Goal: Information Seeking & Learning: Learn about a topic

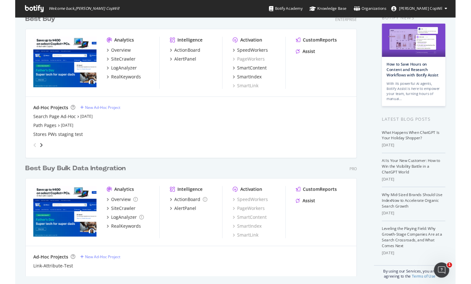
scroll to position [41, 0]
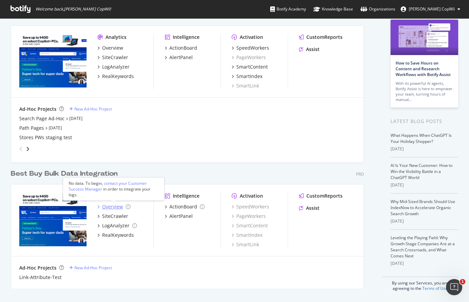
click at [102, 207] on div "Overview" at bounding box center [112, 207] width 21 height 7
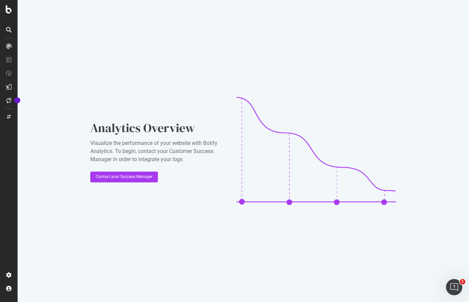
click at [246, 58] on div "Analytics Overview Visualize the performance of your website with Botify Analyt…" at bounding box center [243, 151] width 451 height 302
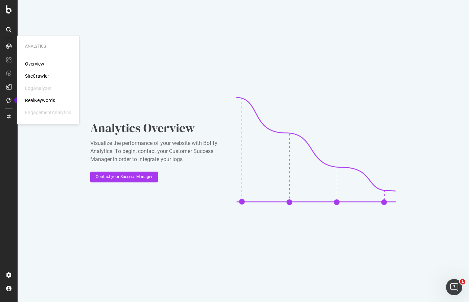
click at [32, 66] on div "Overview" at bounding box center [34, 64] width 19 height 7
click at [39, 65] on div "Overview" at bounding box center [34, 64] width 19 height 7
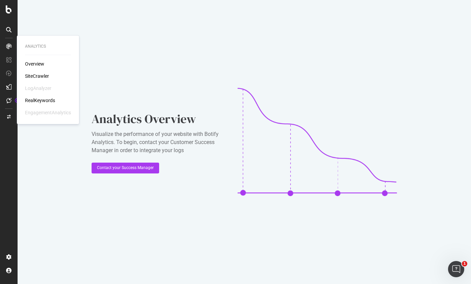
click at [36, 74] on div "SiteCrawler" at bounding box center [37, 76] width 24 height 7
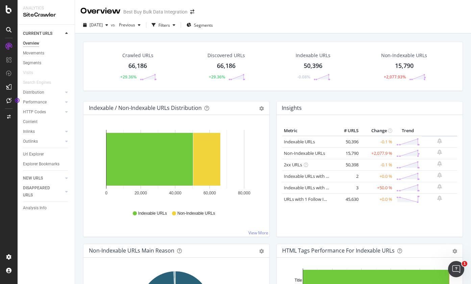
click at [139, 241] on div "Indexable / Non-Indexable URLs Distribution Bar Bar (by Percentage) Table Expor…" at bounding box center [176, 172] width 193 height 143
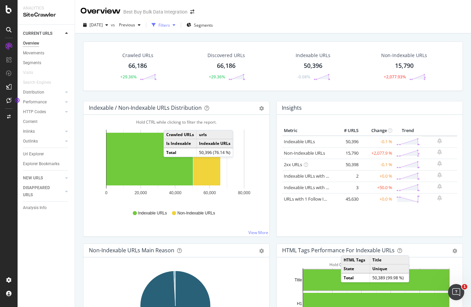
click at [170, 24] on div "Filters" at bounding box center [164, 25] width 11 height 6
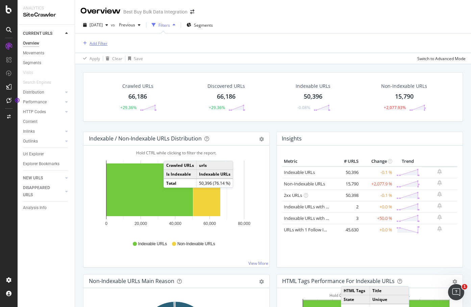
click at [93, 45] on div "Add Filter" at bounding box center [99, 44] width 18 height 6
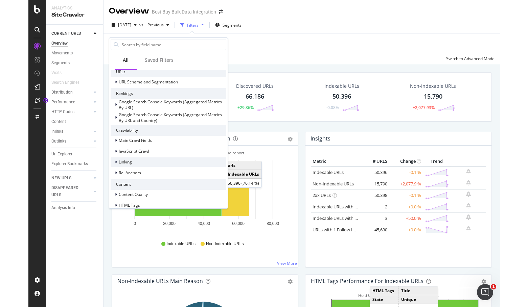
scroll to position [107, 0]
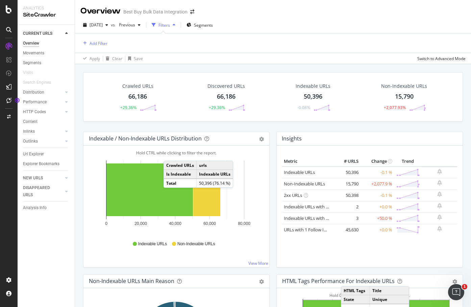
click at [291, 59] on div "Apply Clear Save Switch to Advanced Mode" at bounding box center [273, 58] width 396 height 11
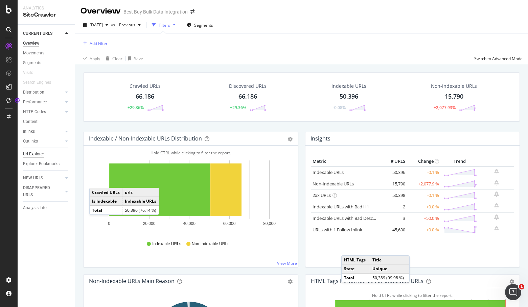
click at [40, 153] on div "Url Explorer" at bounding box center [33, 154] width 21 height 7
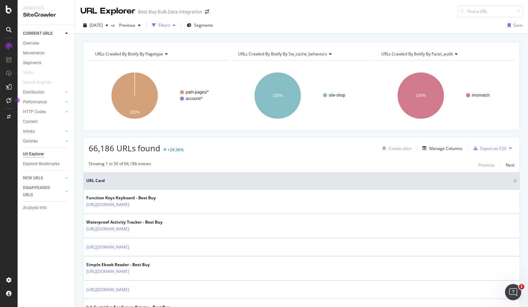
click at [178, 25] on div "button" at bounding box center [174, 25] width 8 height 4
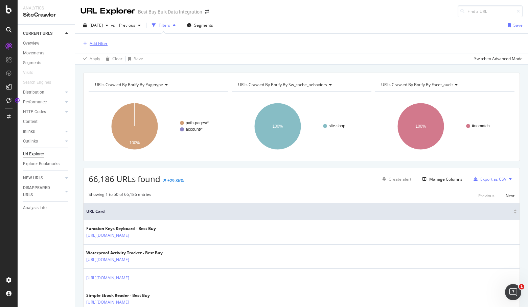
click at [93, 46] on div "Add Filter" at bounding box center [99, 44] width 18 height 6
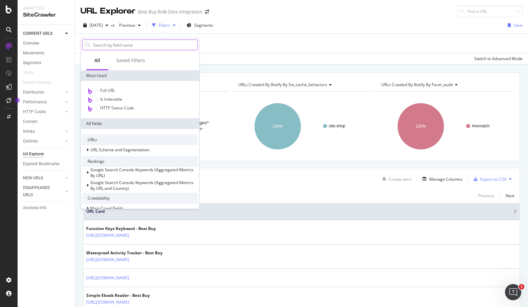
click at [99, 49] on input "text" at bounding box center [145, 45] width 105 height 10
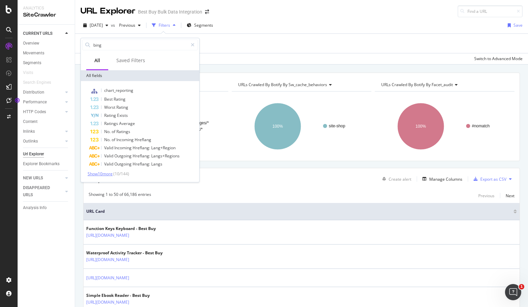
type input "bing"
click at [106, 174] on span "Show 10 more" at bounding box center [100, 174] width 25 height 6
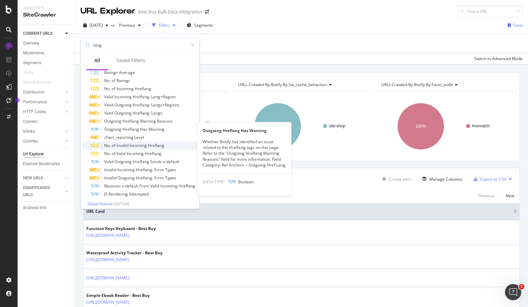
scroll to position [54, 0]
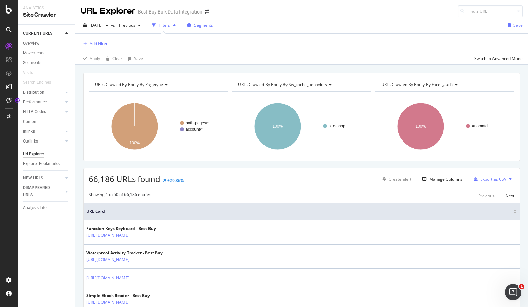
click at [213, 26] on span "Segments" at bounding box center [203, 25] width 19 height 6
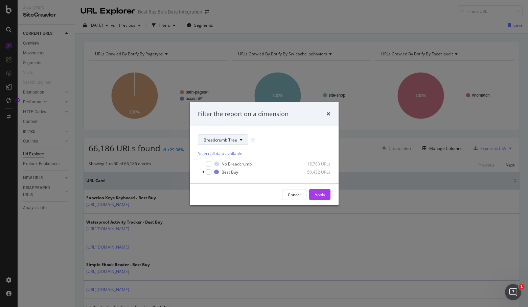
click at [241, 141] on icon "modal" at bounding box center [241, 140] width 3 height 4
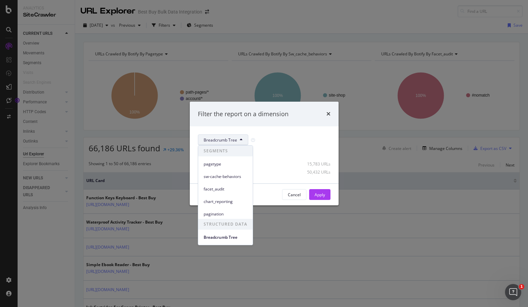
click at [329, 113] on icon "times" at bounding box center [328, 113] width 4 height 5
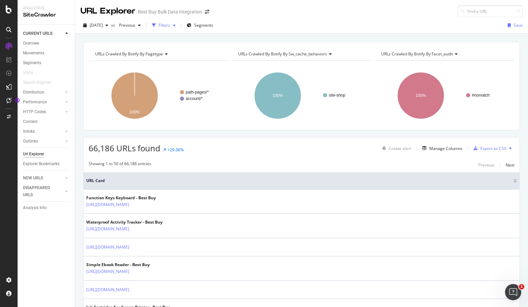
click at [178, 25] on div "button" at bounding box center [174, 25] width 8 height 4
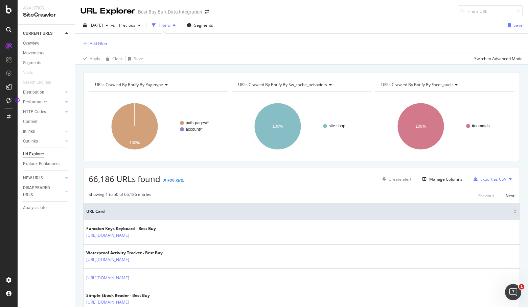
click at [178, 25] on div "button" at bounding box center [174, 25] width 8 height 4
